Goal: Navigation & Orientation: Find specific page/section

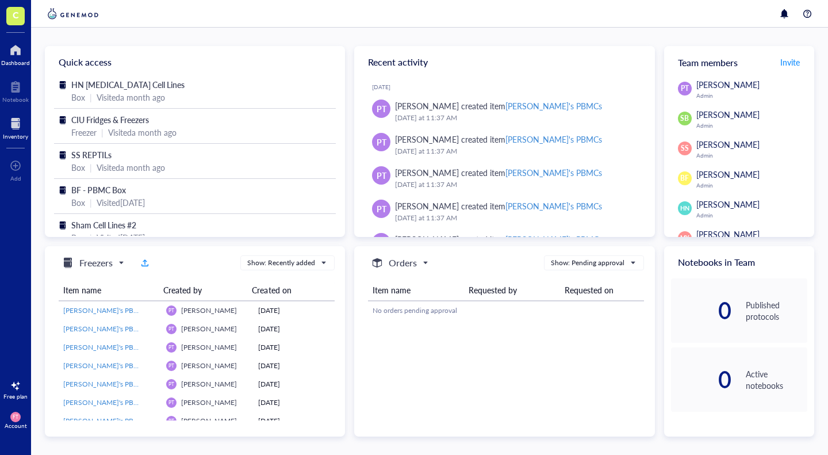
click at [18, 129] on div at bounding box center [15, 123] width 25 height 18
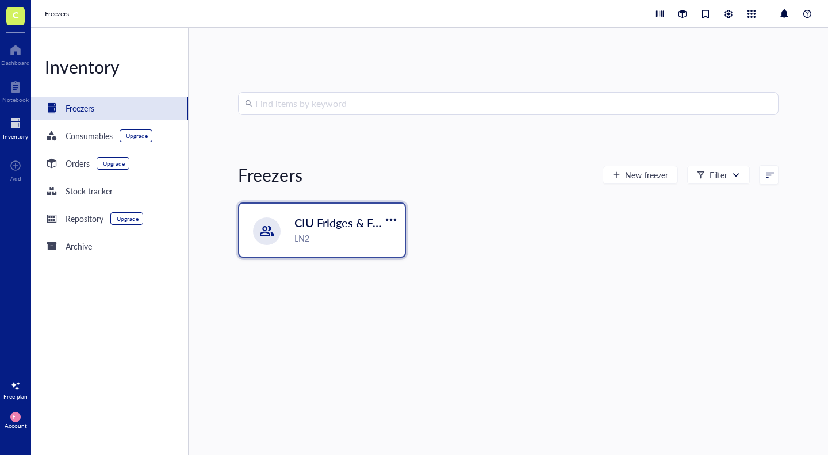
click at [355, 229] on span "CIU Fridges & Freezers" at bounding box center [353, 223] width 116 height 16
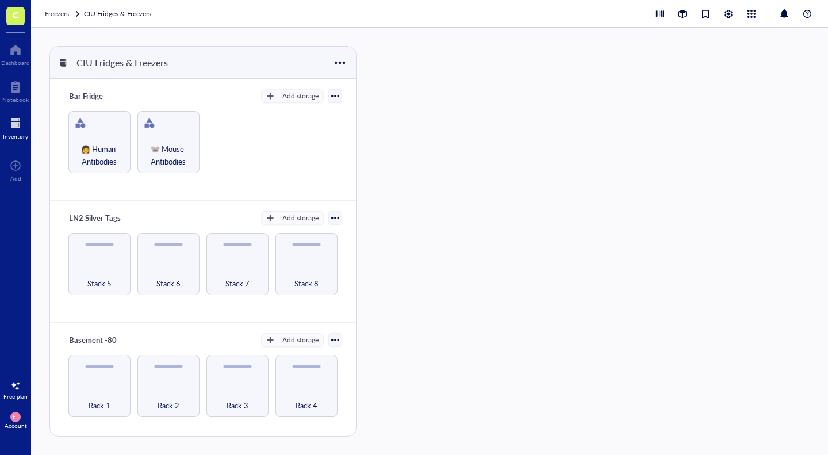
scroll to position [121, 0]
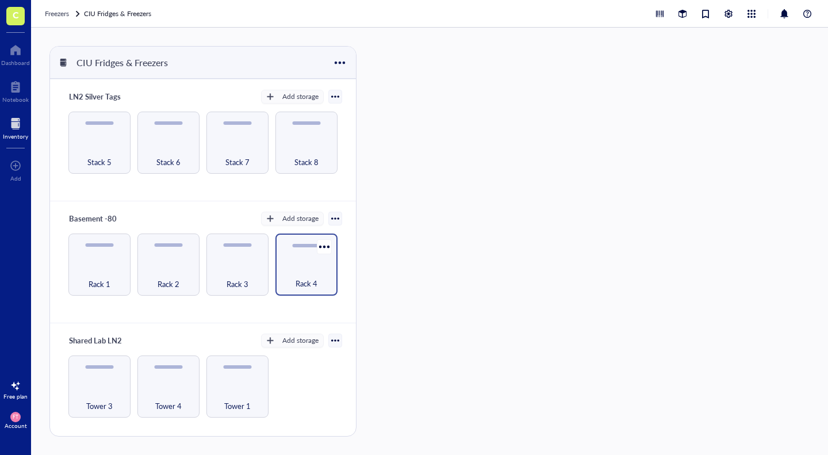
click at [299, 268] on div "Rack 4" at bounding box center [306, 277] width 51 height 25
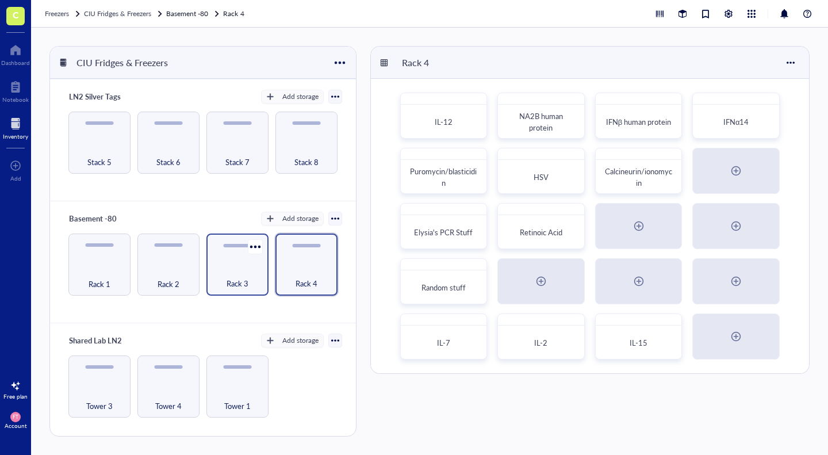
click at [244, 281] on span "Rack 3" at bounding box center [238, 283] width 22 height 13
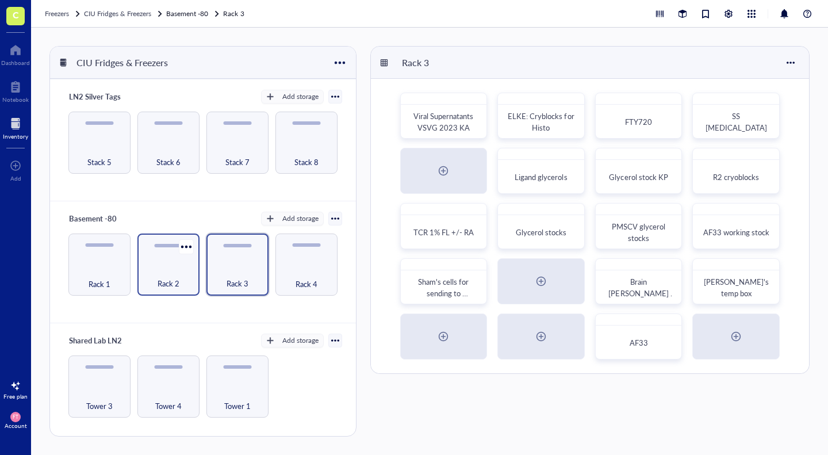
click at [154, 258] on div "Rack 2" at bounding box center [168, 265] width 62 height 62
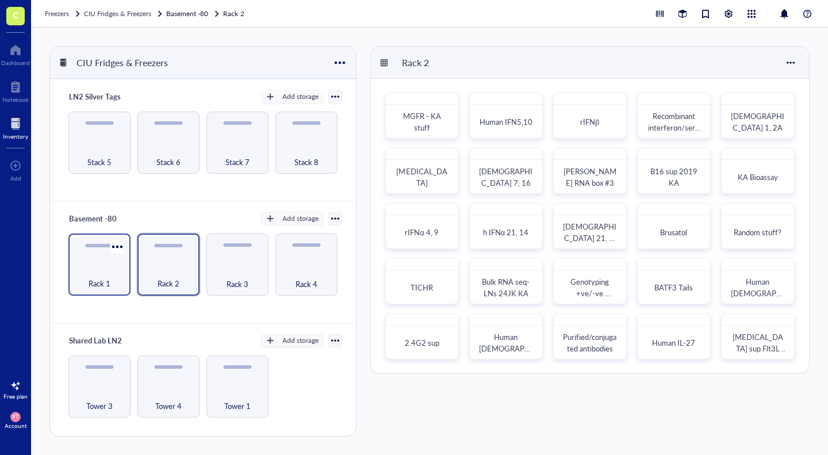
click at [100, 277] on span "Rack 1" at bounding box center [100, 283] width 22 height 13
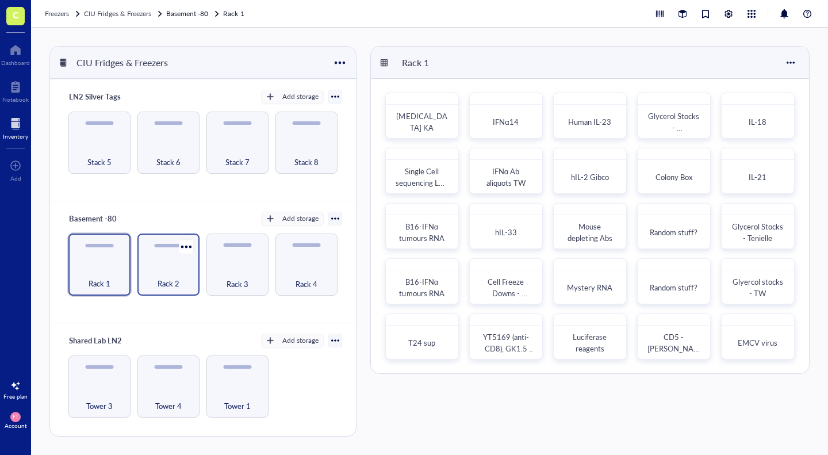
click at [175, 261] on div "Rack 2" at bounding box center [168, 265] width 62 height 62
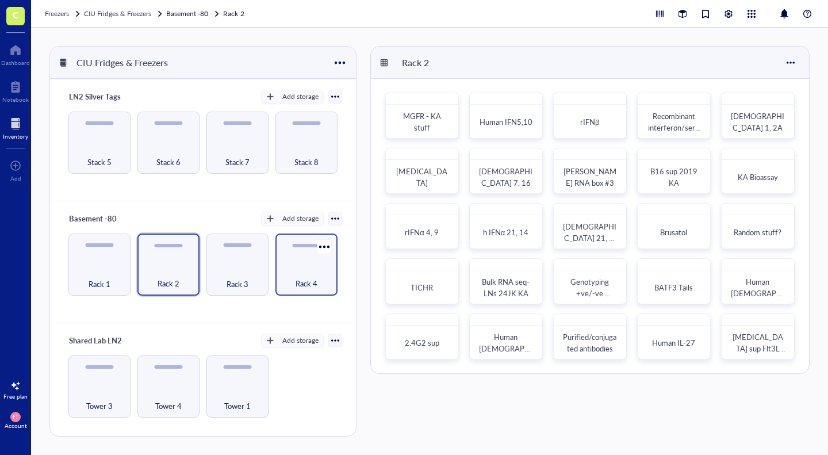
click at [308, 272] on div "Rack 4" at bounding box center [306, 277] width 51 height 25
